Goal: Task Accomplishment & Management: Manage account settings

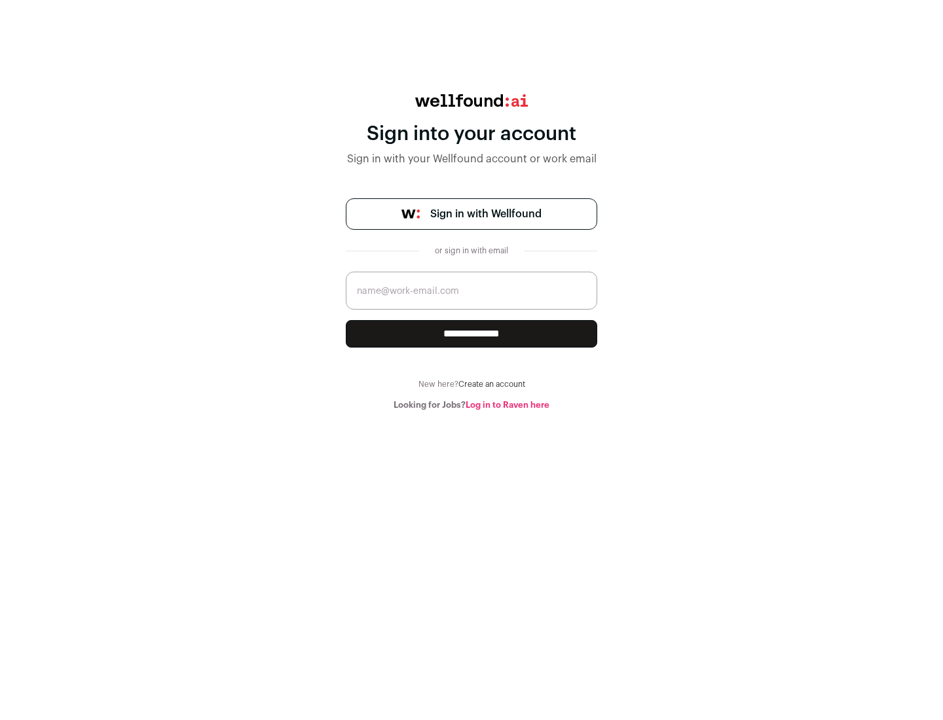
click at [485, 214] on span "Sign in with Wellfound" at bounding box center [485, 214] width 111 height 16
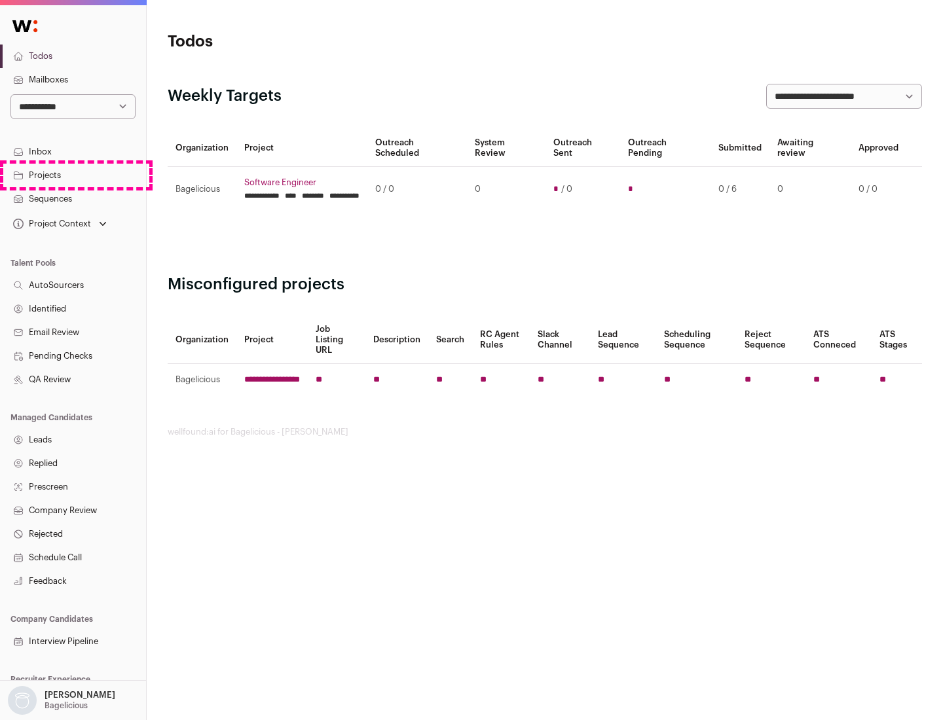
click at [73, 175] on link "Projects" at bounding box center [73, 176] width 146 height 24
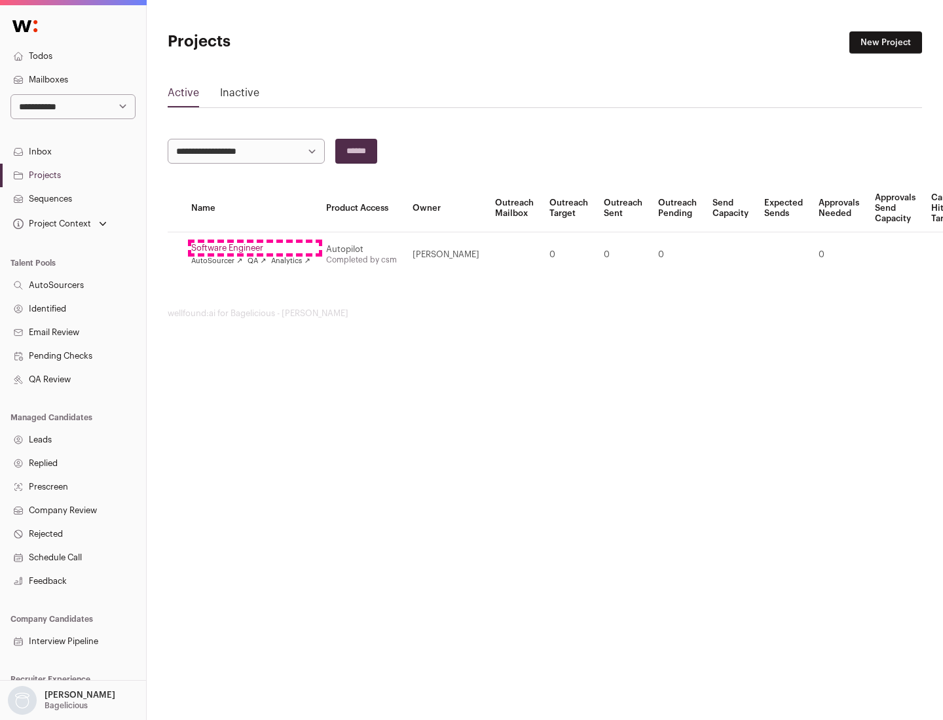
click at [255, 248] on link "Software Engineer" at bounding box center [250, 248] width 119 height 10
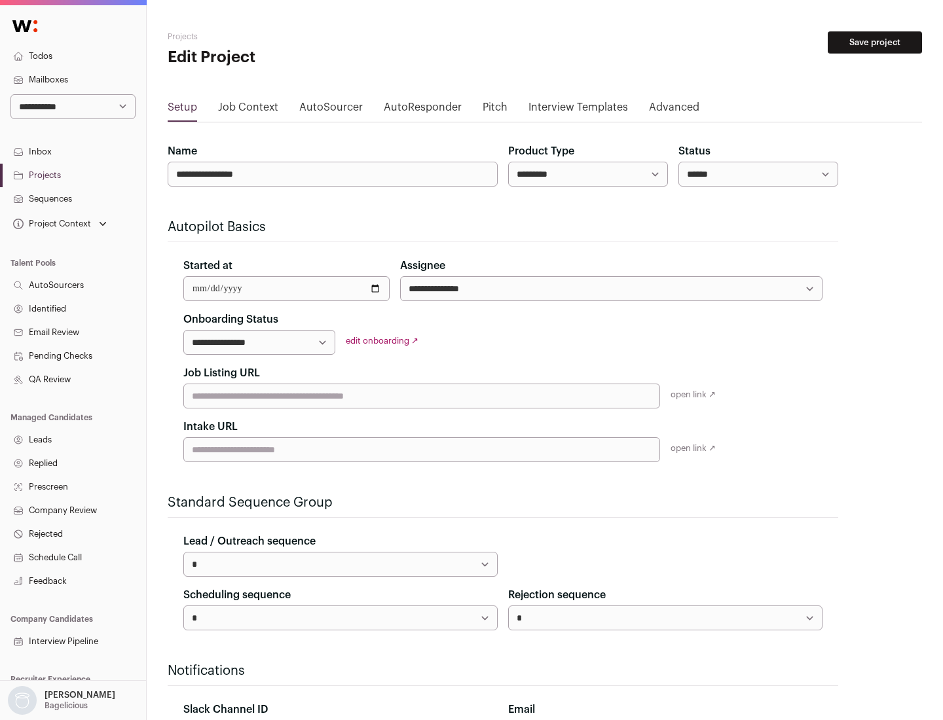
click at [875, 43] on button "Save project" at bounding box center [875, 42] width 94 height 22
